Goal: Information Seeking & Learning: Check status

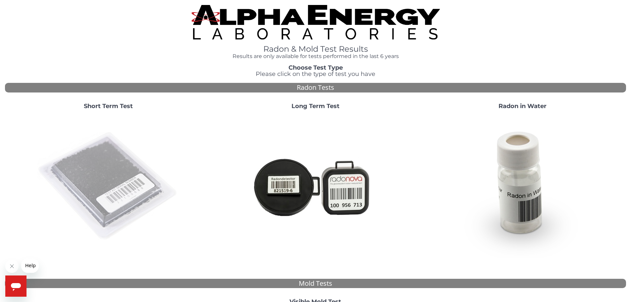
click at [112, 187] on img at bounding box center [108, 186] width 142 height 142
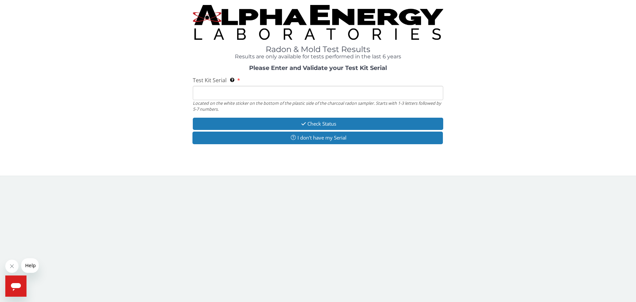
click at [230, 93] on input "Test Kit Serial Located on the white sticker on the bottom of the plastic side …" at bounding box center [318, 93] width 250 height 14
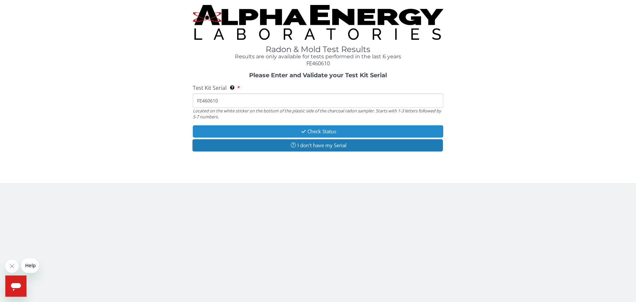
type input "FE460610"
click at [341, 130] on button "Check Status" at bounding box center [318, 131] width 250 height 12
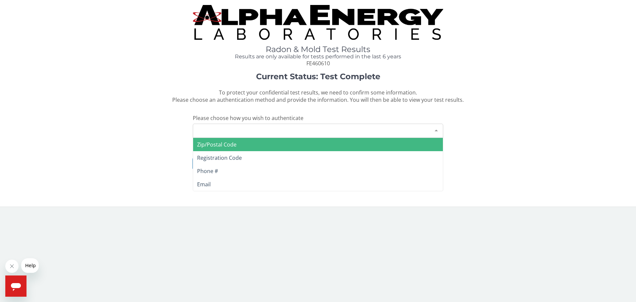
click at [300, 129] on div "Please make a selection" at bounding box center [318, 130] width 250 height 14
click at [151, 125] on div "Current Status: Test Complete To protect your confidential test results, we nee…" at bounding box center [318, 124] width 626 height 104
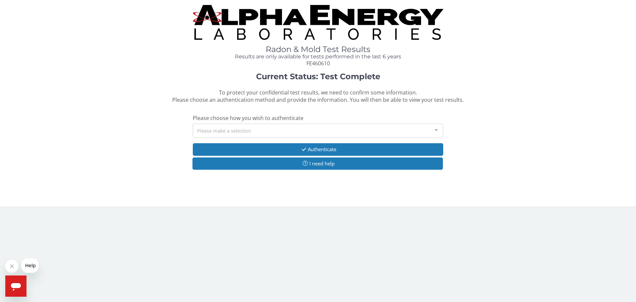
click at [222, 128] on div "Please make a selection" at bounding box center [318, 130] width 250 height 14
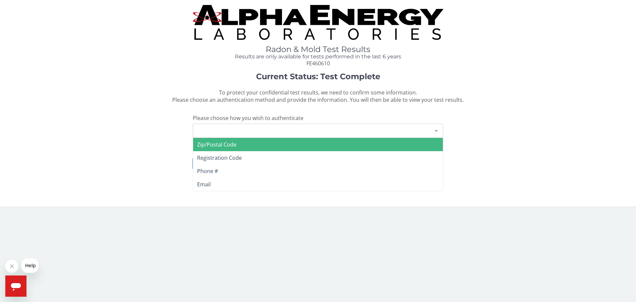
click at [228, 142] on span "Zip/Postal Code" at bounding box center [216, 144] width 39 height 7
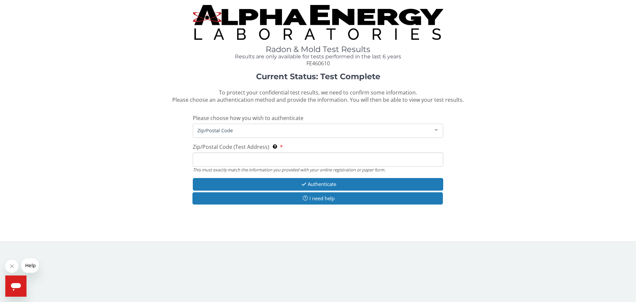
click at [213, 156] on input "Zip/Postal Code (Test Address) This must exactly match the information you prov…" at bounding box center [318, 159] width 250 height 14
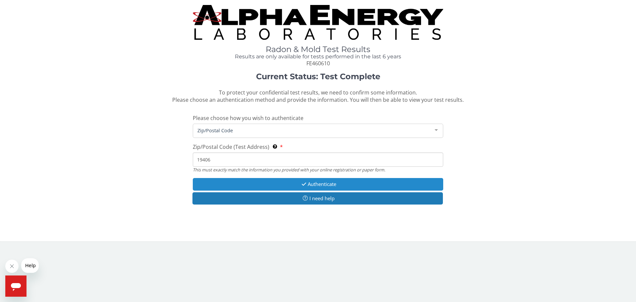
type input "19406"
click at [364, 182] on button "Authenticate" at bounding box center [318, 184] width 250 height 12
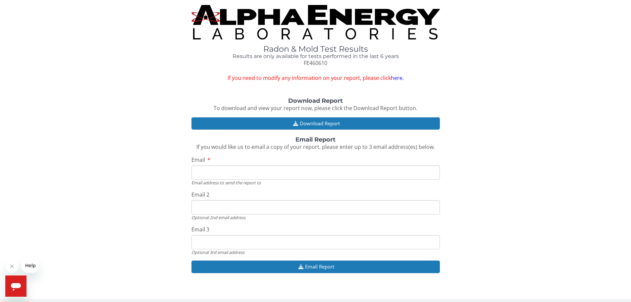
click at [240, 171] on input "Email" at bounding box center [315, 172] width 248 height 14
type input "[EMAIL_ADDRESS][DOMAIN_NAME]"
